Goal: Information Seeking & Learning: Find specific page/section

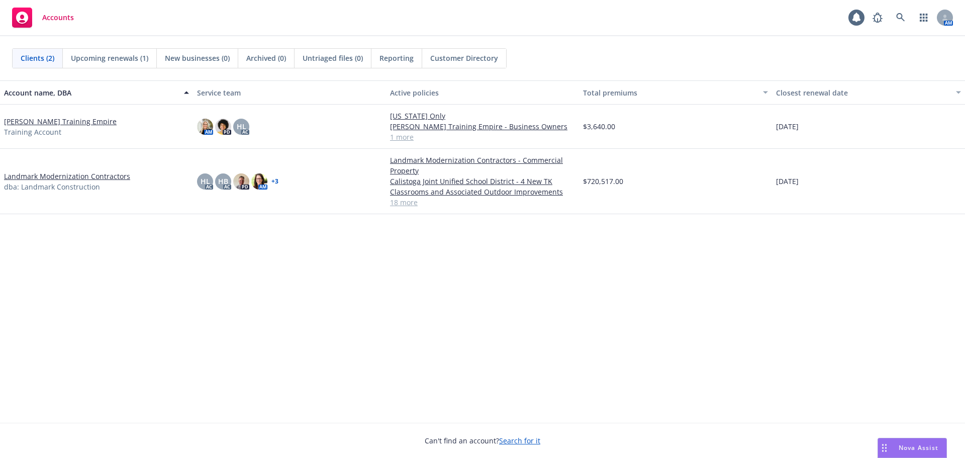
click at [274, 181] on link "+ 3" at bounding box center [274, 181] width 7 height 6
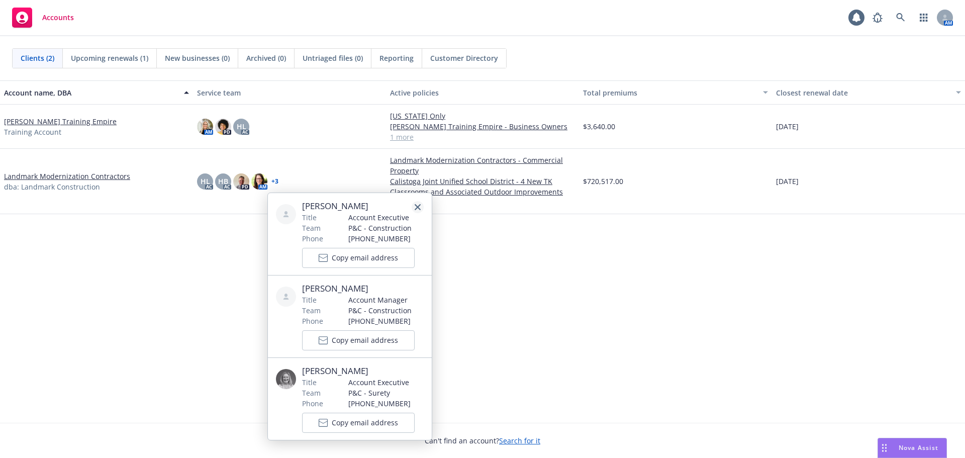
click at [416, 209] on icon "close" at bounding box center [418, 207] width 6 height 6
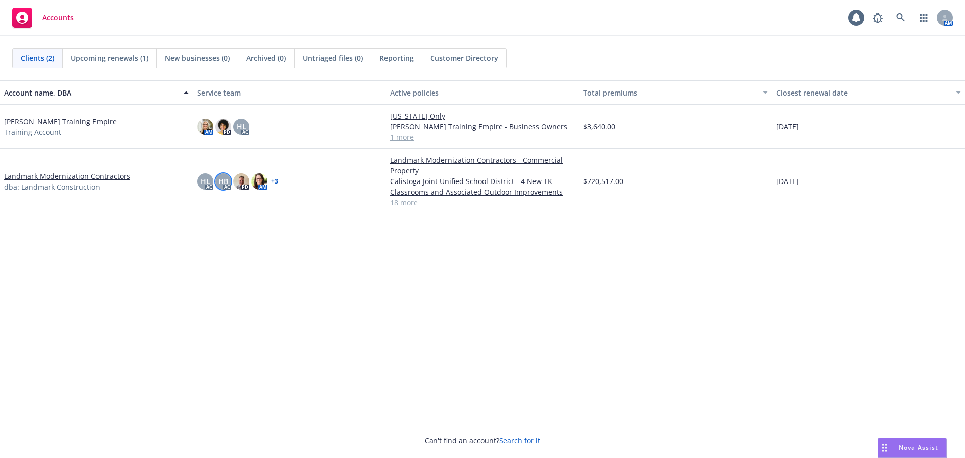
click at [224, 177] on span "HB" at bounding box center [223, 181] width 10 height 11
click at [220, 207] on link "close" at bounding box center [217, 208] width 12 height 12
click at [201, 175] on div "HL" at bounding box center [205, 181] width 16 height 16
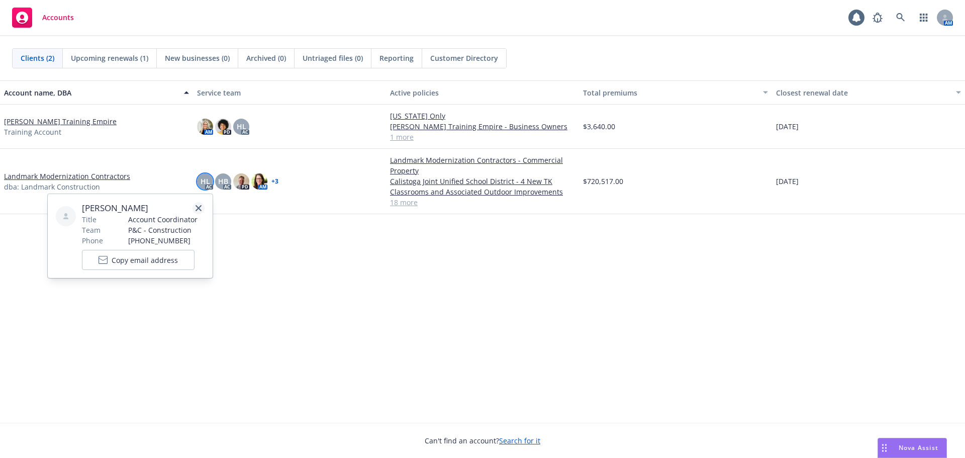
click at [200, 208] on icon "close" at bounding box center [198, 208] width 6 height 6
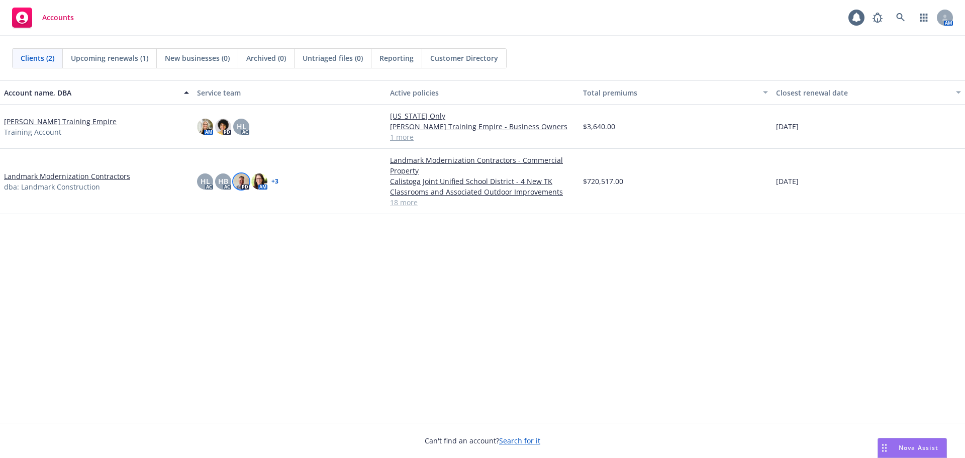
click at [239, 174] on img at bounding box center [241, 181] width 16 height 16
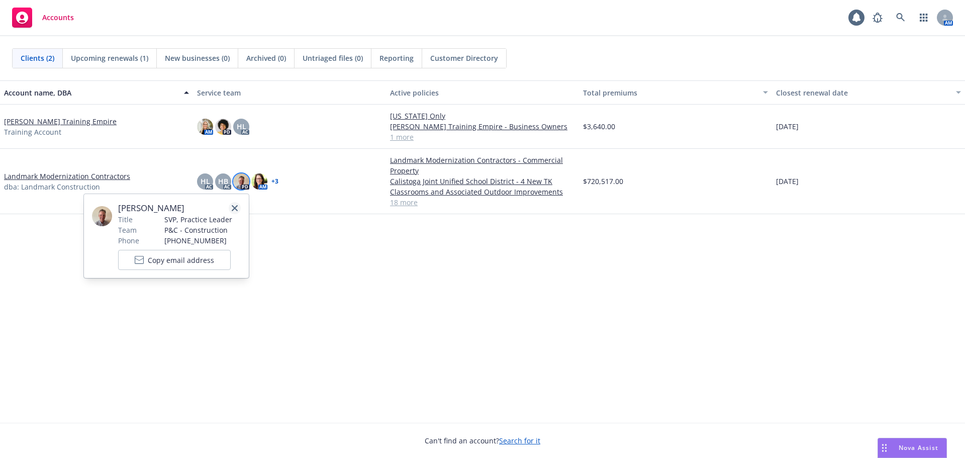
click at [236, 202] on link "close" at bounding box center [235, 208] width 12 height 12
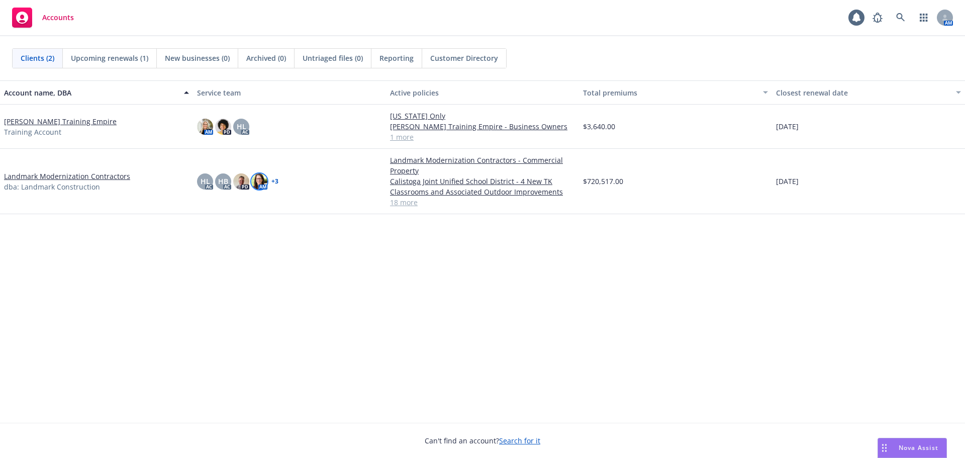
click at [258, 176] on img at bounding box center [259, 181] width 16 height 16
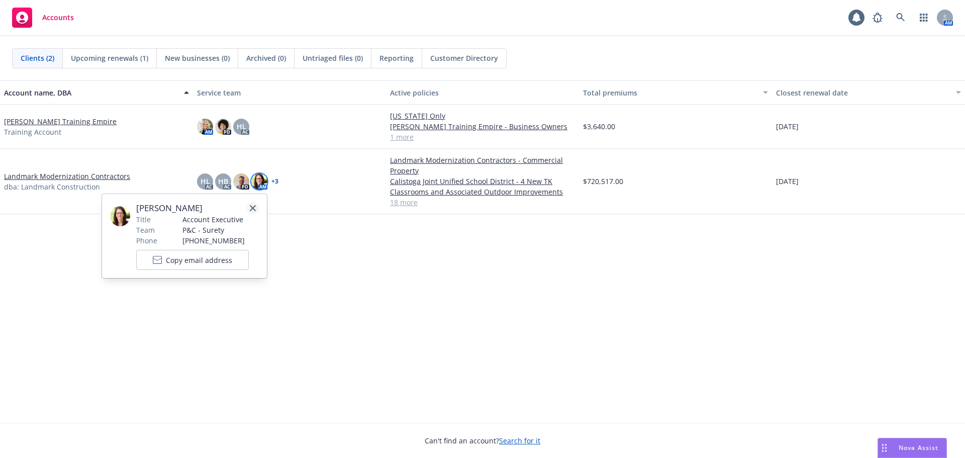
click at [252, 203] on link "close" at bounding box center [253, 208] width 12 height 12
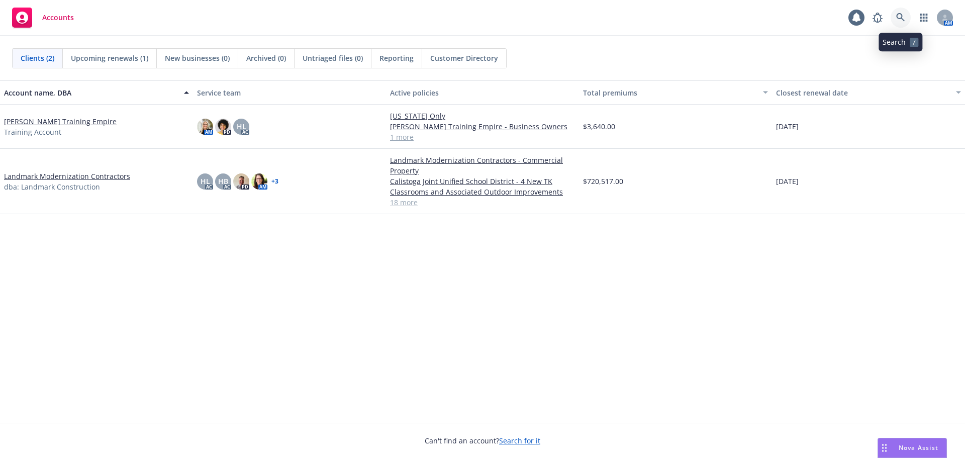
click at [907, 17] on link at bounding box center [900, 18] width 20 height 20
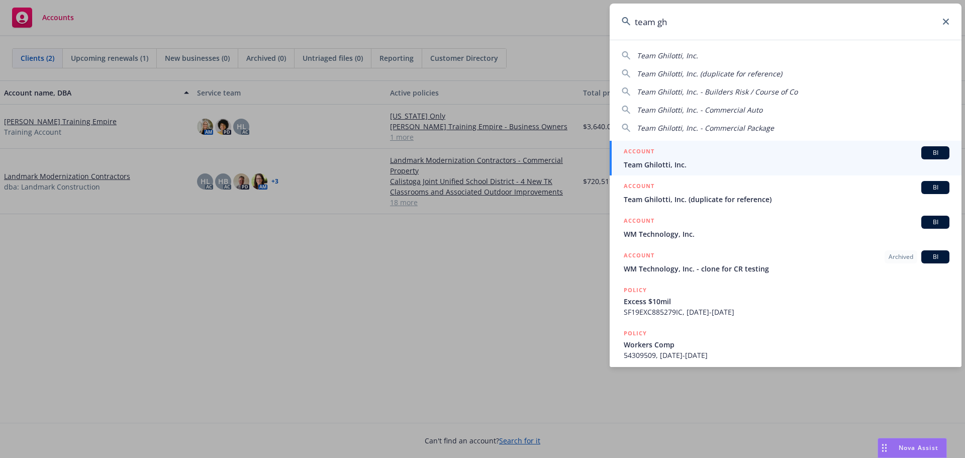
type input "team gh"
click at [857, 153] on div "ACCOUNT BI" at bounding box center [787, 152] width 326 height 13
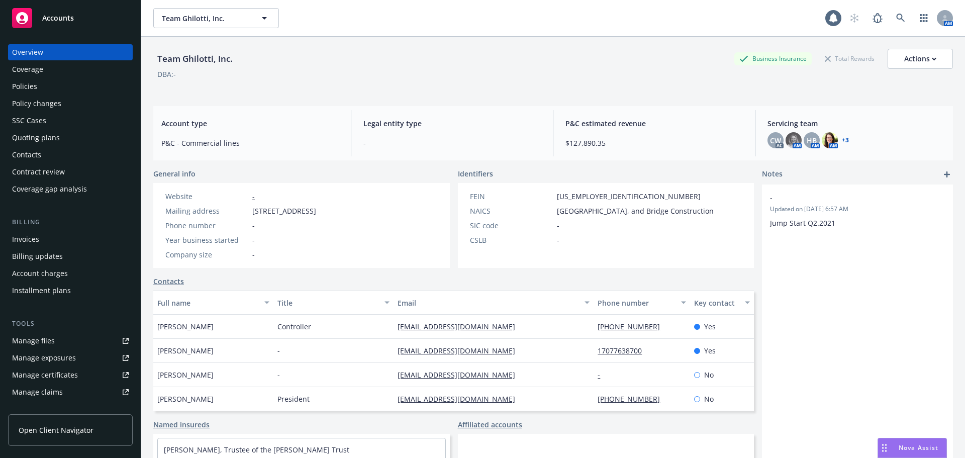
click at [84, 100] on div "Policy changes" at bounding box center [70, 103] width 117 height 16
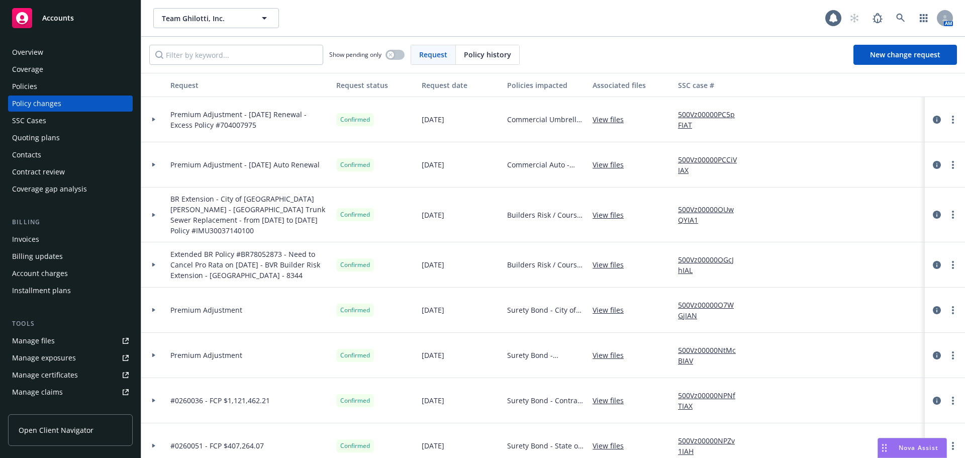
click at [82, 86] on div "Policies" at bounding box center [70, 86] width 117 height 16
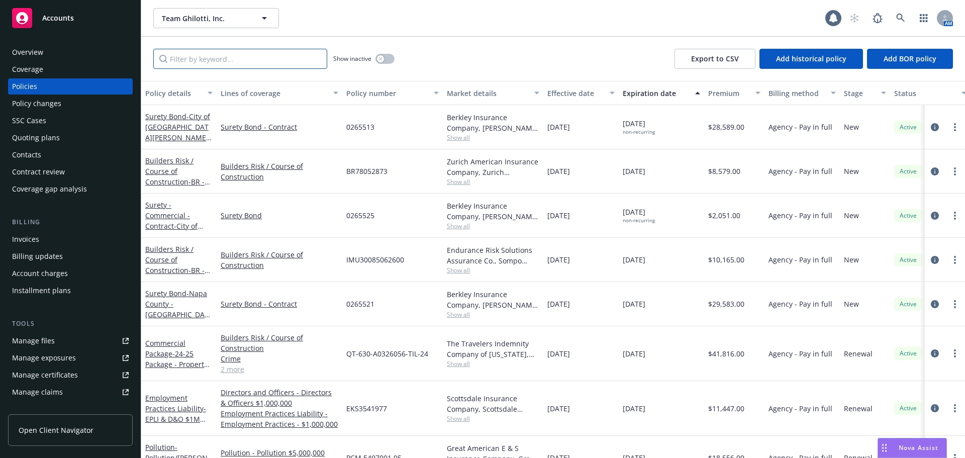
click at [263, 63] on input "Filter by keyword..." at bounding box center [240, 59] width 174 height 20
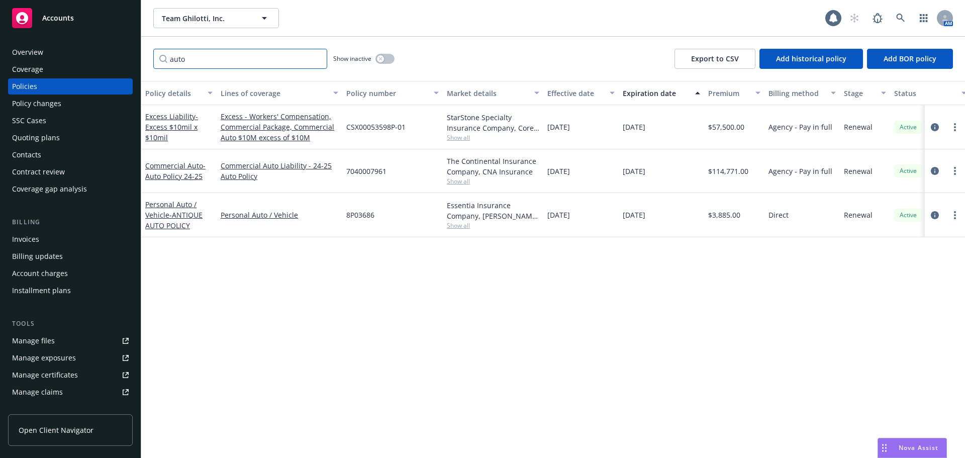
type input "auto"
click at [281, 284] on div "Policy details Lines of coverage Policy number Market details Effective date Ex…" at bounding box center [553, 269] width 824 height 377
click at [189, 164] on link "Commercial Auto - Auto Policy 24-25" at bounding box center [175, 171] width 60 height 20
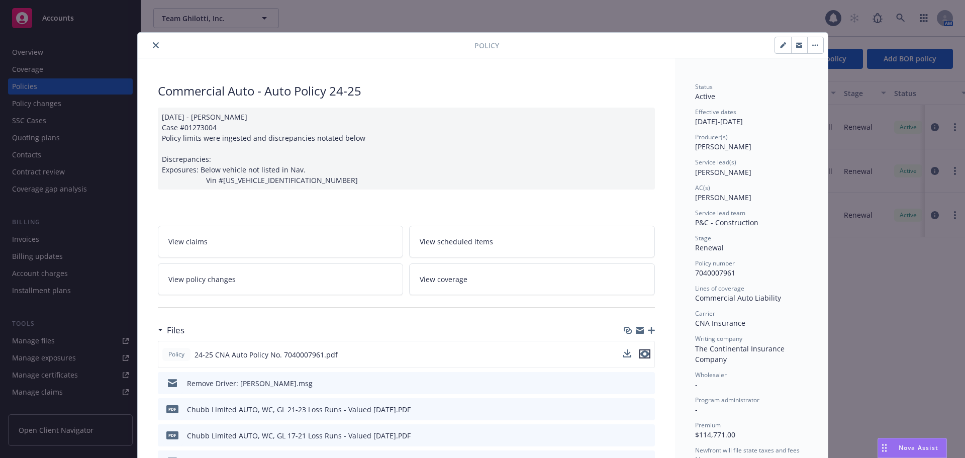
click at [640, 354] on icon "preview file" at bounding box center [644, 353] width 9 height 7
click at [153, 43] on icon "close" at bounding box center [156, 45] width 6 height 6
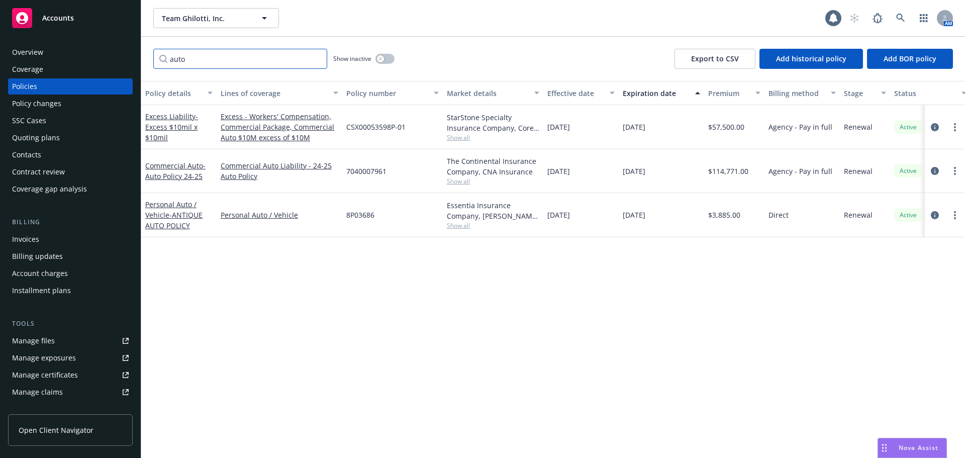
click at [316, 59] on input "auto" at bounding box center [240, 59] width 174 height 20
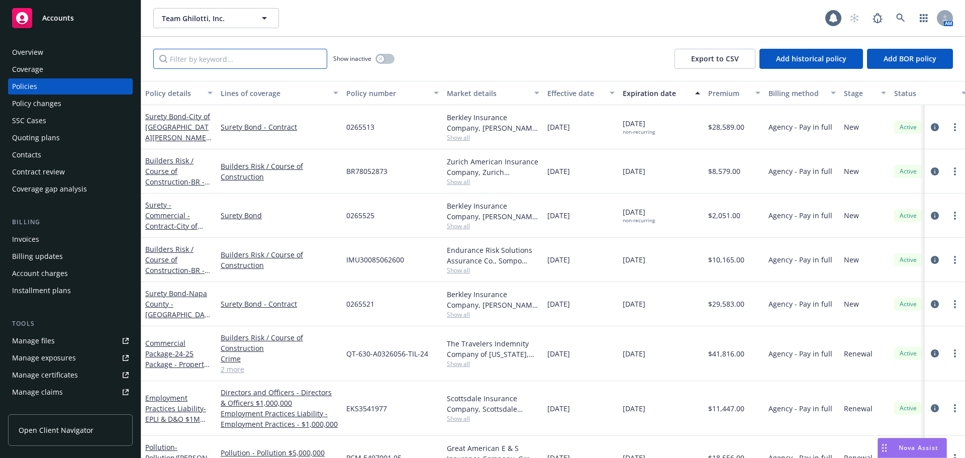
click at [259, 58] on input "Filter by keyword..." at bounding box center [240, 59] width 174 height 20
paste input "704007975"
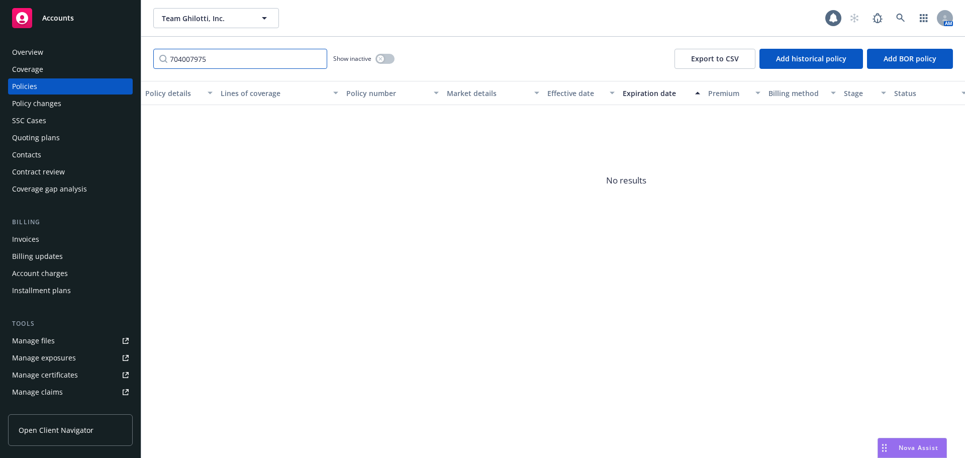
type input "704007975"
click at [383, 56] on button "button" at bounding box center [384, 59] width 19 height 10
click at [384, 57] on button "button" at bounding box center [384, 59] width 19 height 10
click at [316, 58] on input "704007975" at bounding box center [240, 59] width 174 height 20
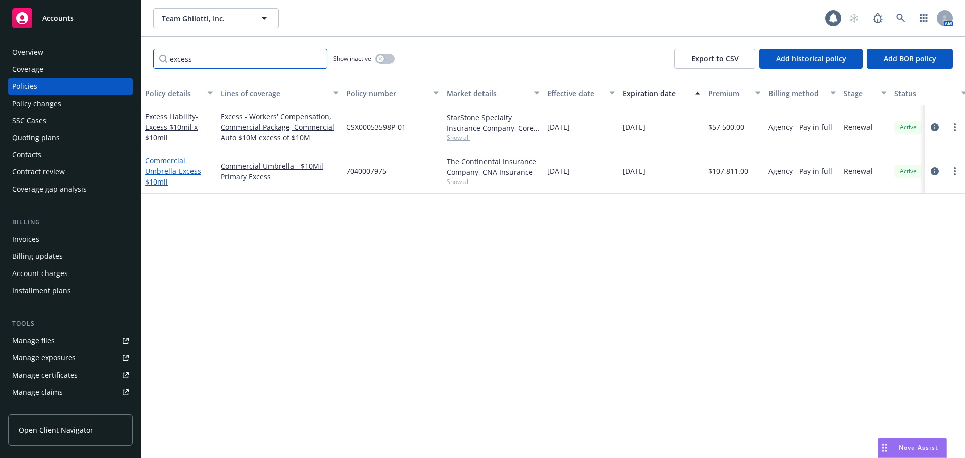
type input "excess"
click at [179, 159] on link "Commercial Umbrella - Excess $10mil" at bounding box center [173, 171] width 56 height 31
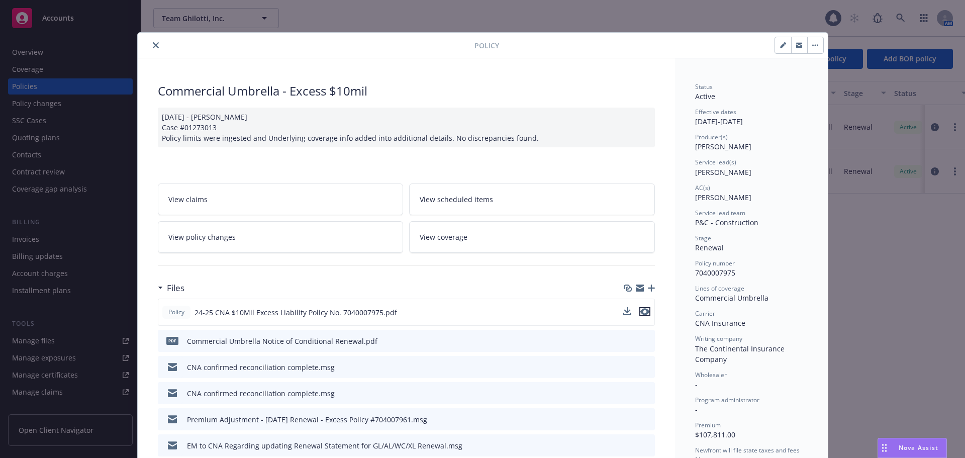
click at [640, 311] on icon "preview file" at bounding box center [644, 311] width 9 height 7
click at [641, 309] on icon "preview file" at bounding box center [644, 311] width 9 height 7
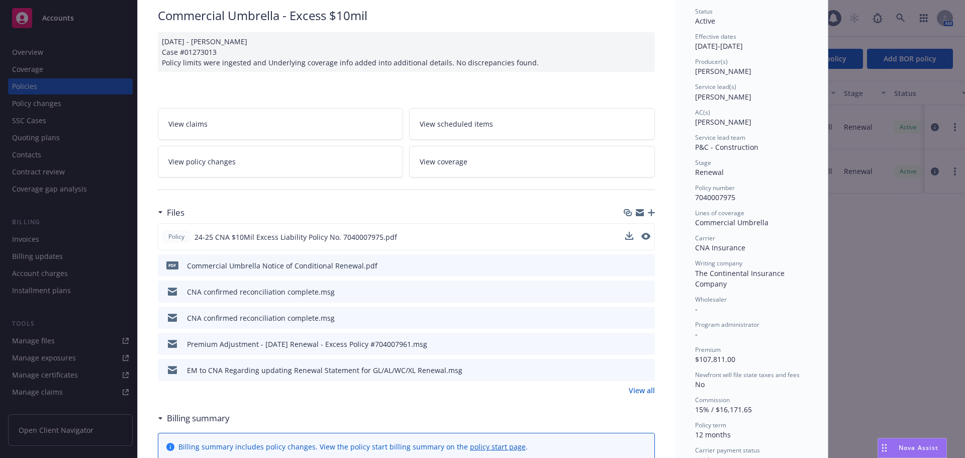
scroll to position [100, 0]
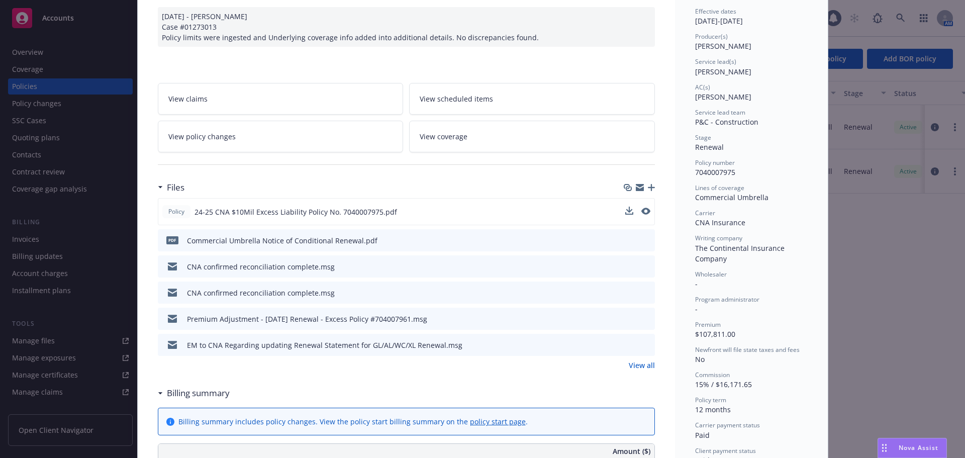
click at [641, 318] on icon "preview file" at bounding box center [645, 318] width 9 height 7
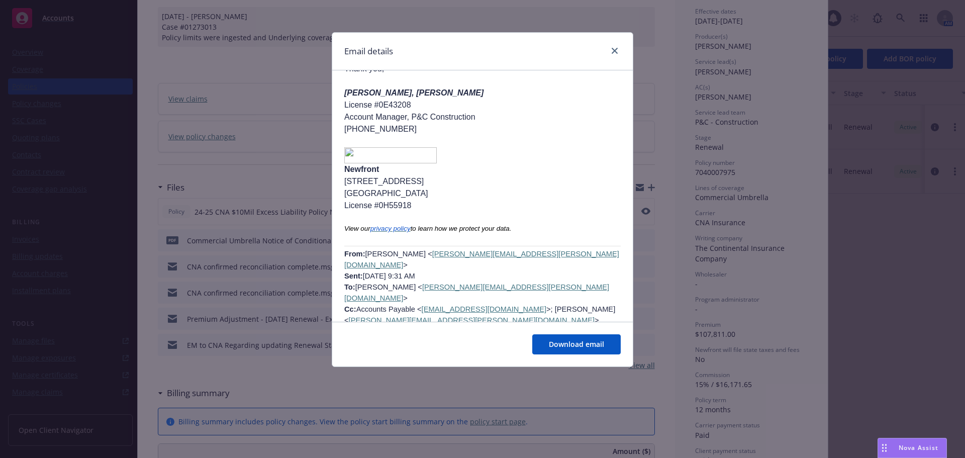
scroll to position [1909, 0]
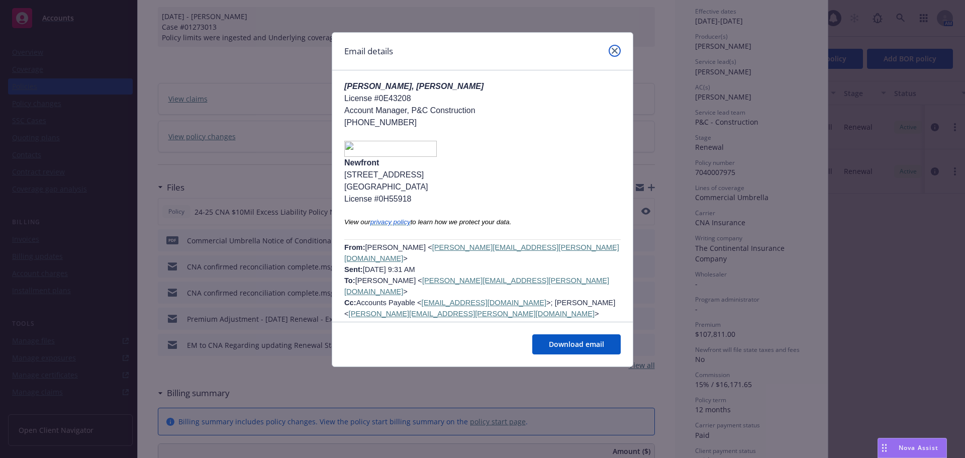
click at [619, 50] on link "close" at bounding box center [615, 51] width 12 height 12
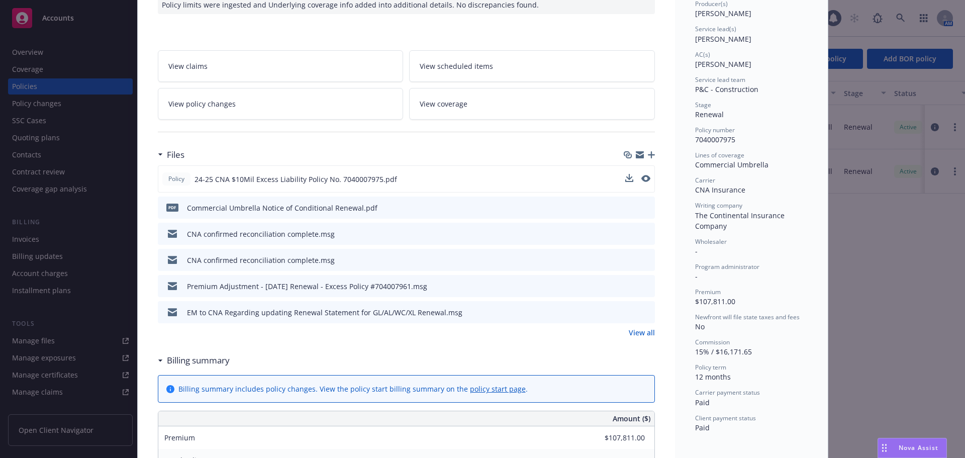
scroll to position [151, 0]
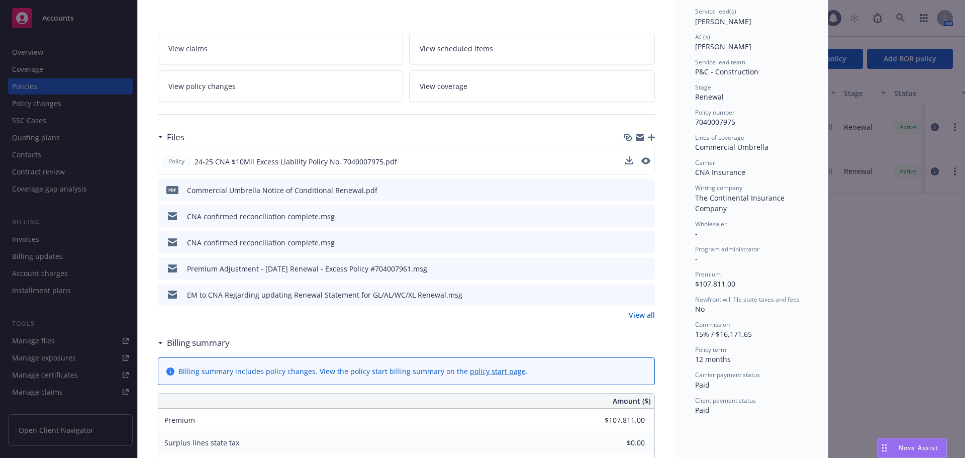
click at [632, 313] on link "View all" at bounding box center [642, 315] width 26 height 11
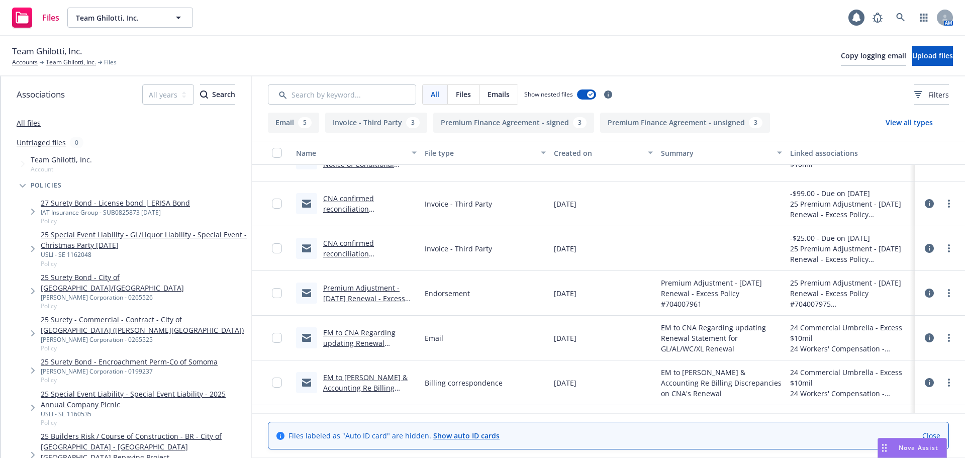
scroll to position [50, 0]
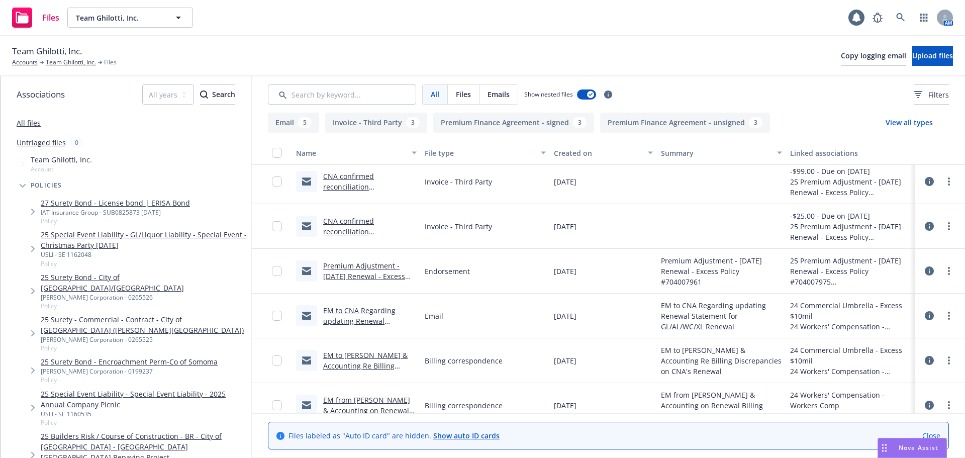
click at [927, 434] on link "Close" at bounding box center [931, 435] width 18 height 11
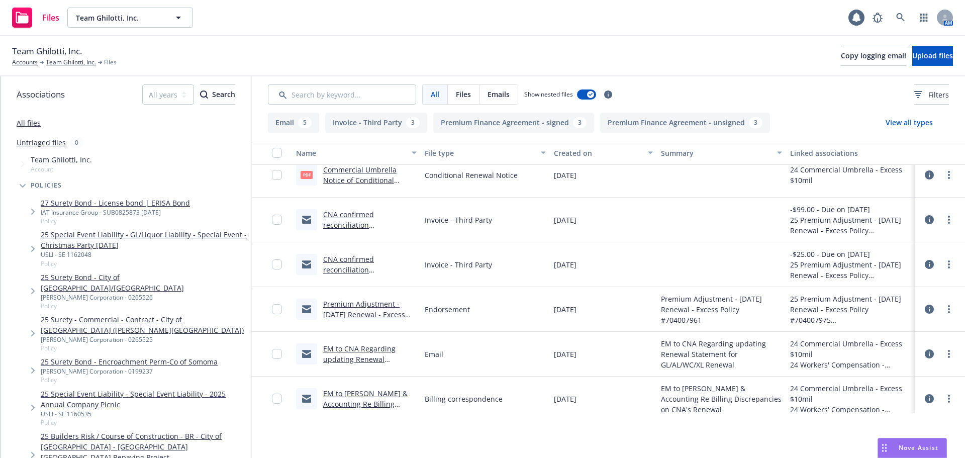
scroll to position [0, 0]
